Goal: Task Accomplishment & Management: Use online tool/utility

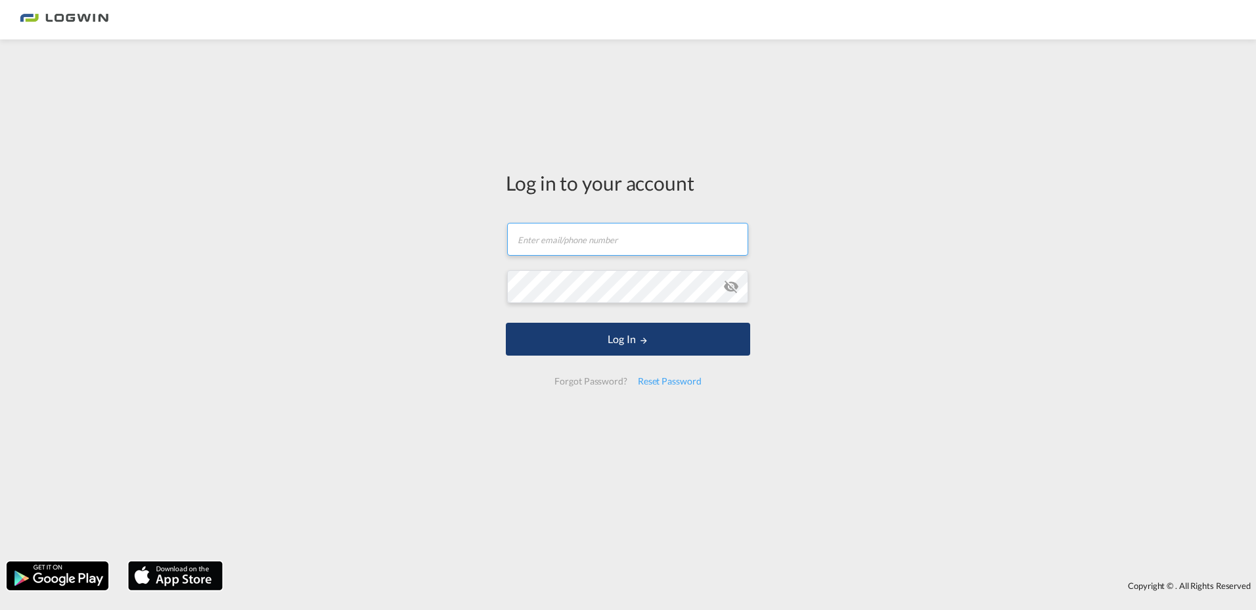
type input "[PERSON_NAME][EMAIL_ADDRESS][PERSON_NAME][DOMAIN_NAME]"
click at [590, 349] on button "Log In" at bounding box center [628, 338] width 244 height 33
